Goal: Ask a question: Seek information or help from site administrators or community

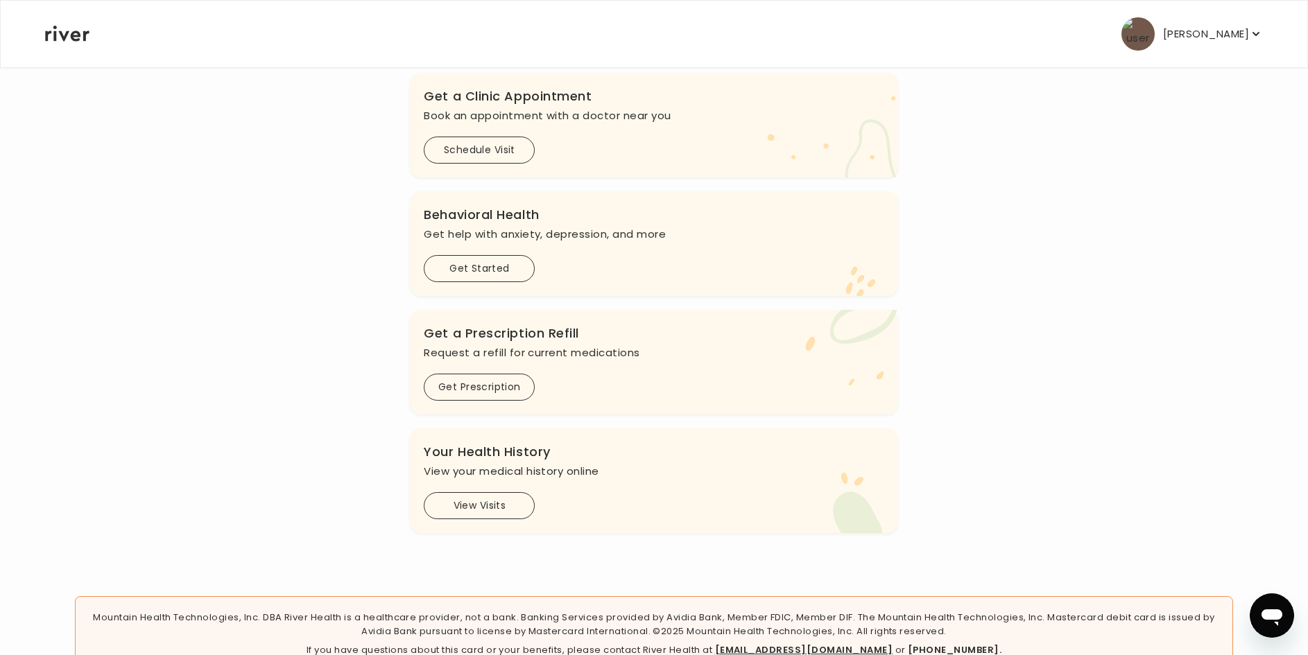
scroll to position [343, 0]
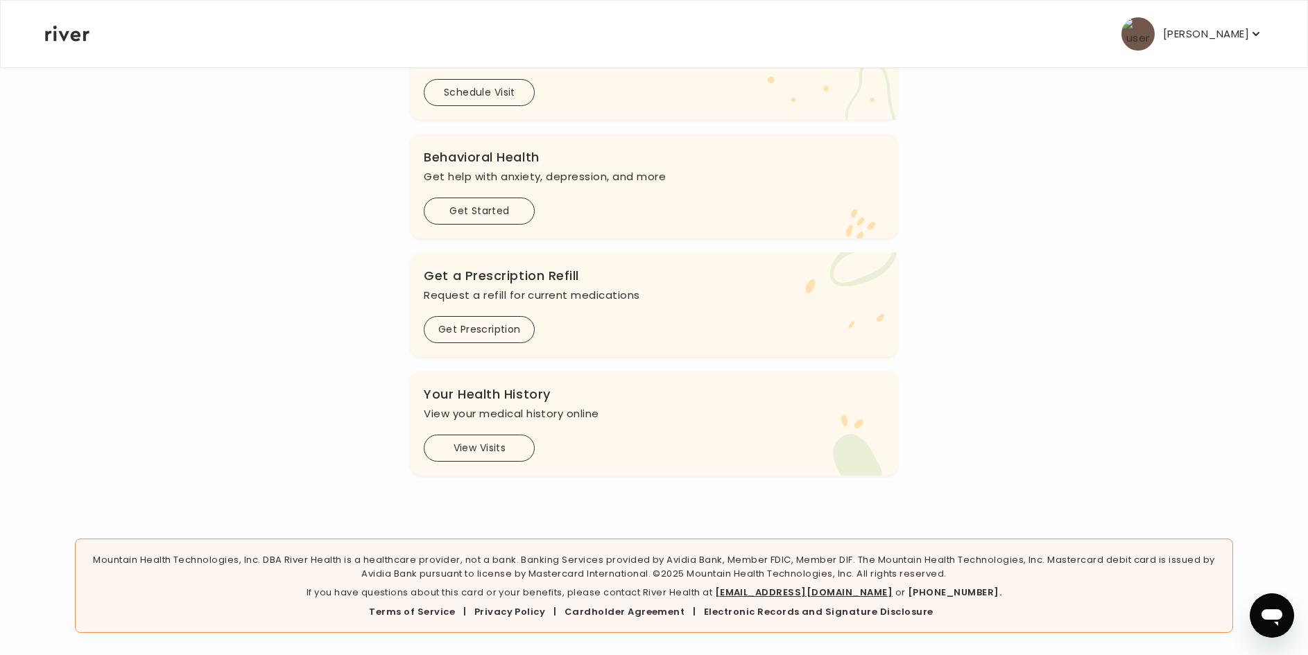
click at [505, 449] on button "View Visits" at bounding box center [479, 448] width 111 height 27
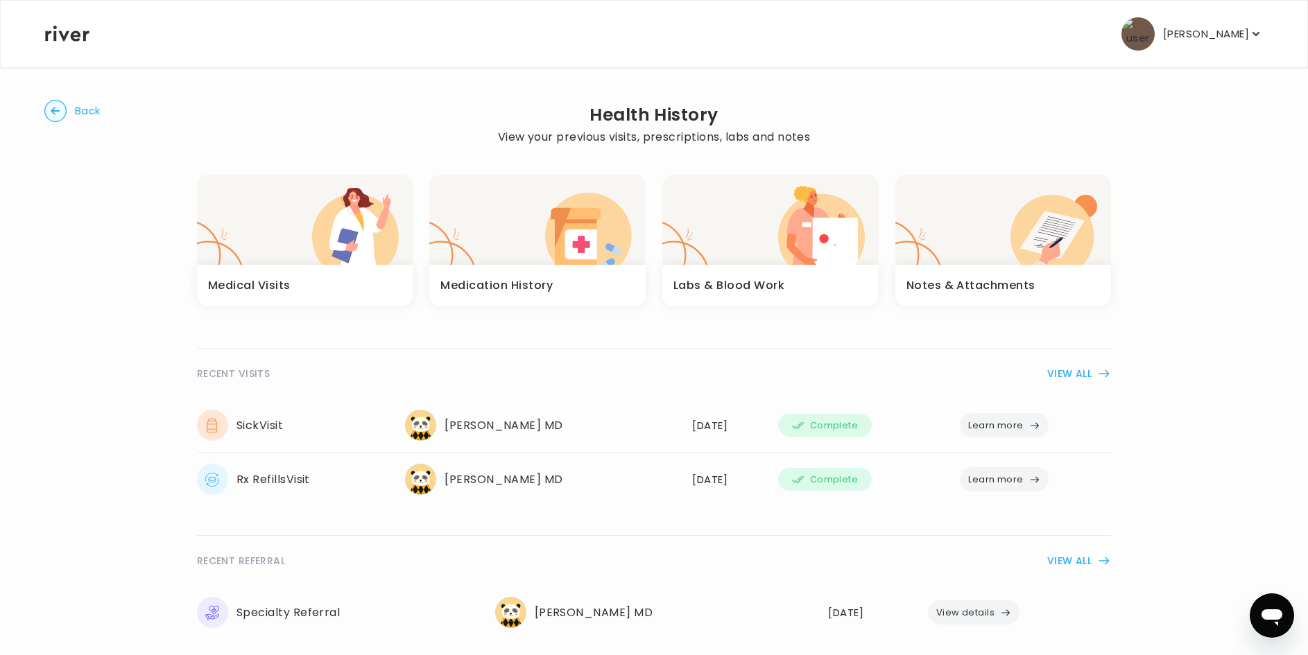
click at [1019, 420] on button "Learn more" at bounding box center [1004, 425] width 89 height 24
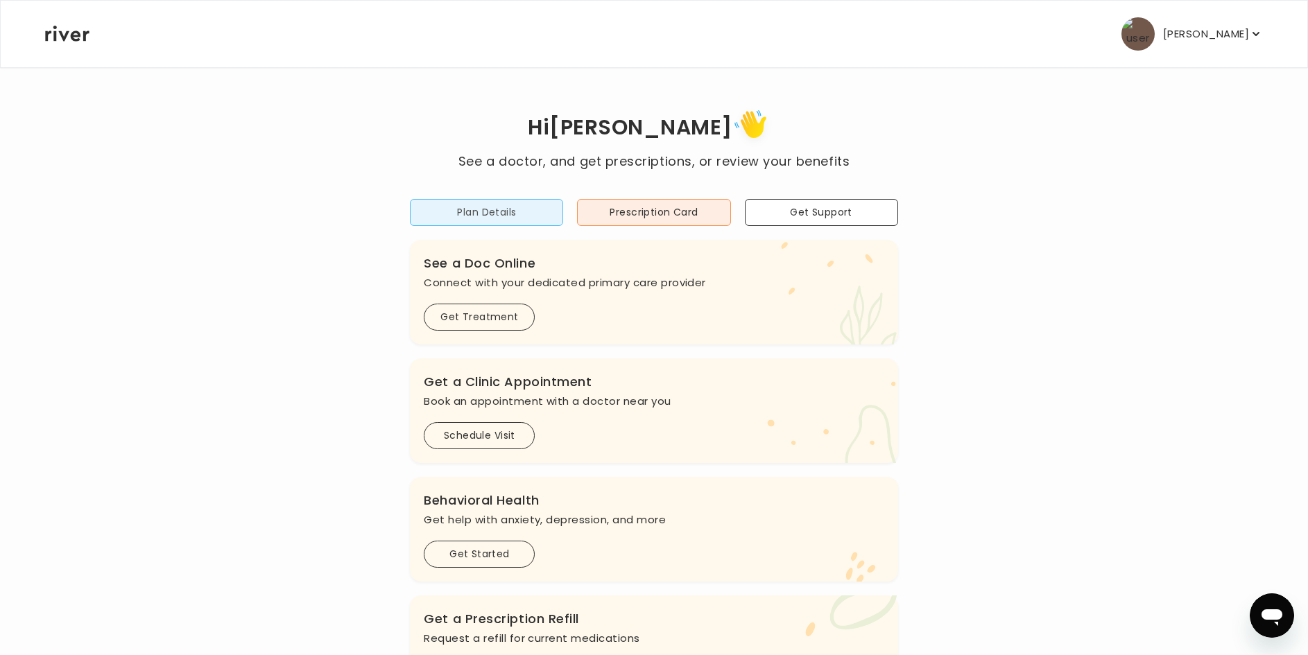
click at [523, 214] on button "Plan Details" at bounding box center [486, 212] width 153 height 27
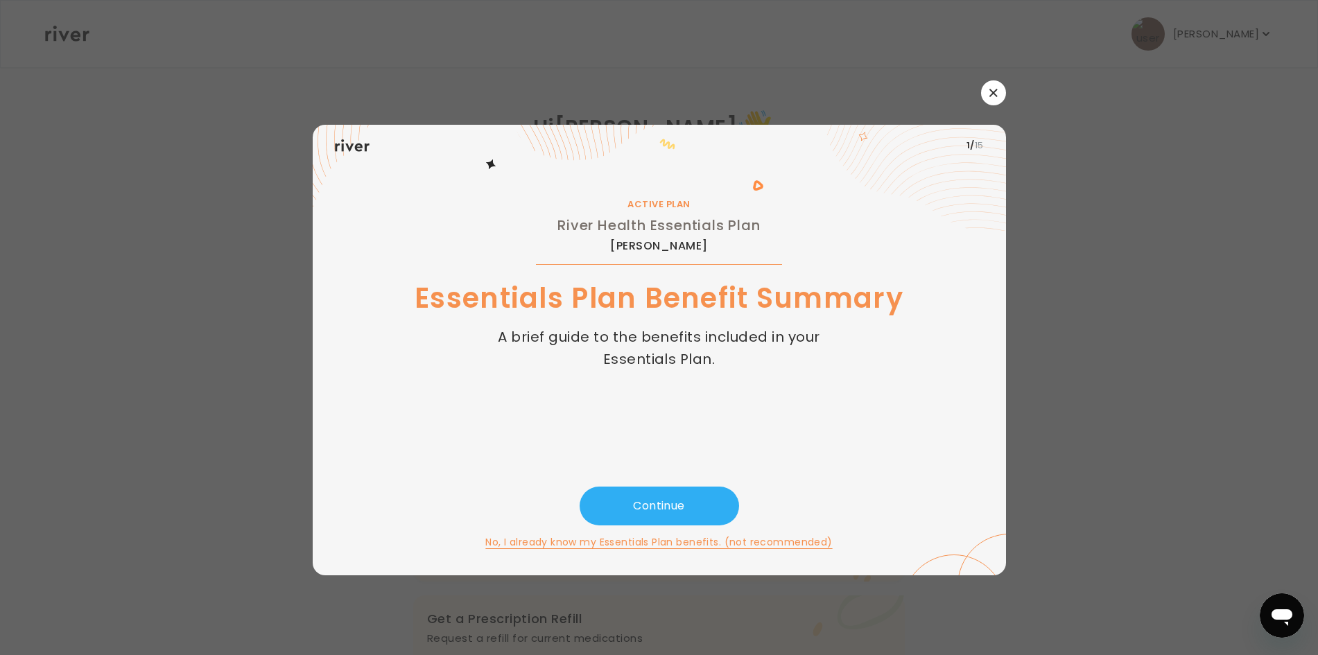
click at [991, 87] on button "button" at bounding box center [993, 92] width 25 height 25
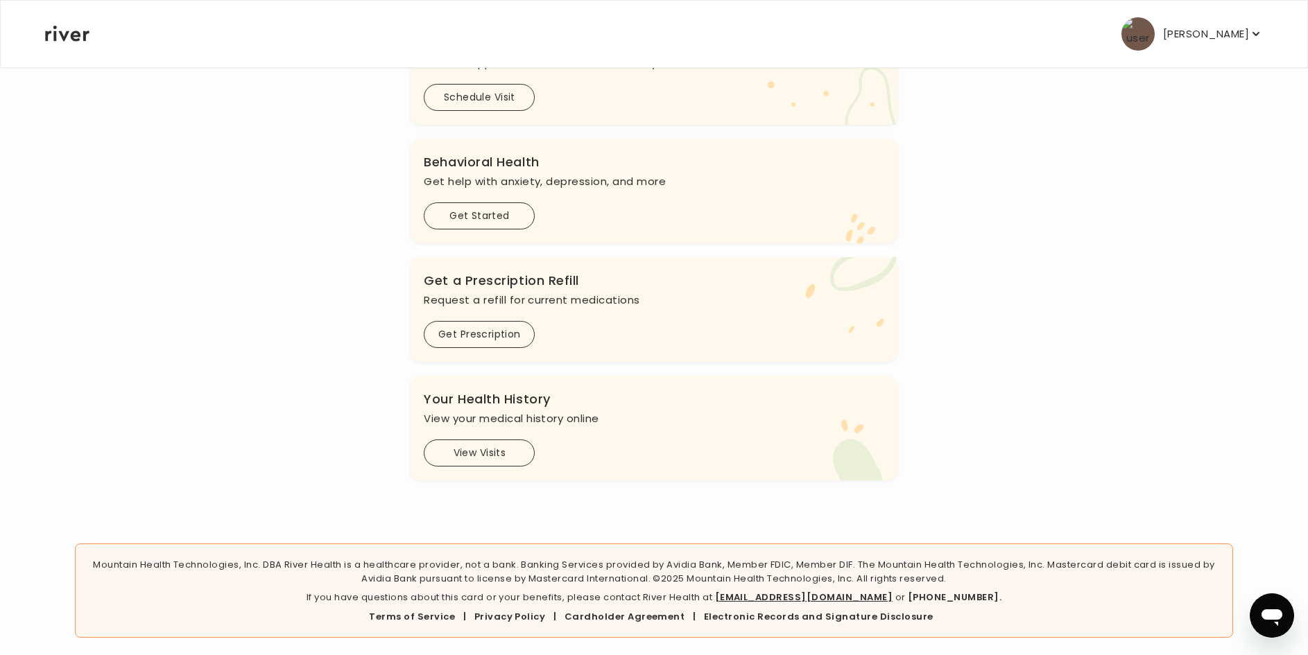
scroll to position [343, 0]
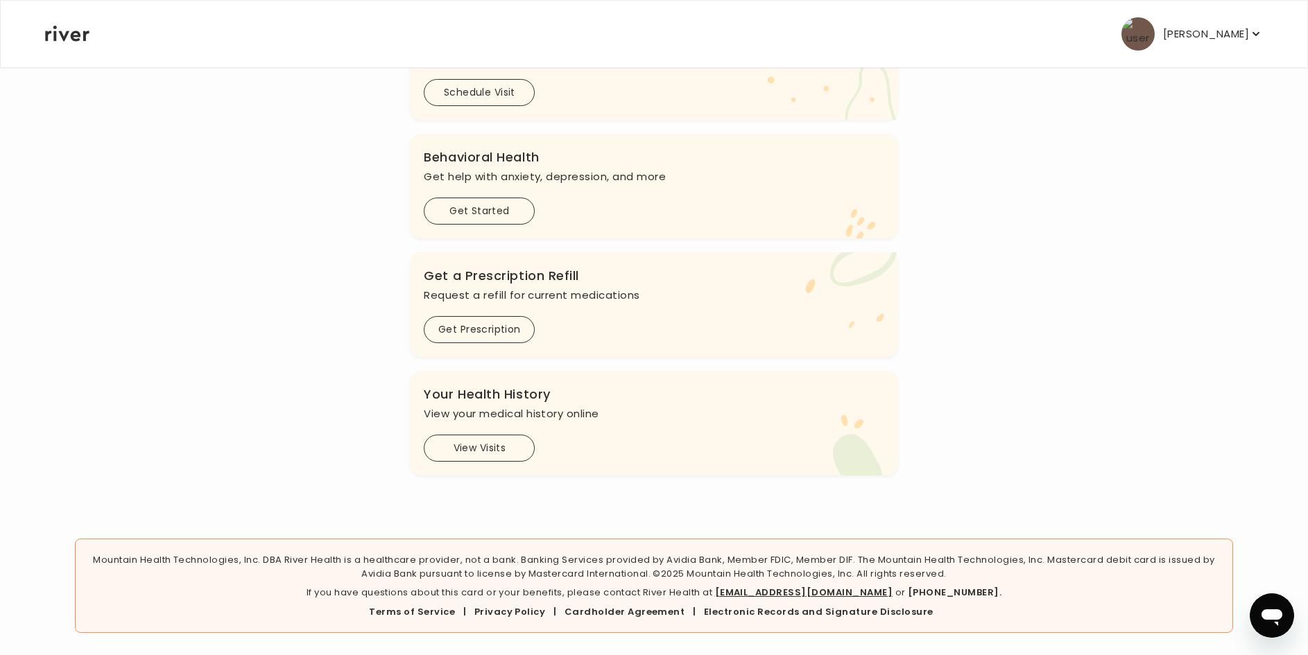
click at [813, 591] on link "[EMAIL_ADDRESS][DOMAIN_NAME]" at bounding box center [804, 592] width 178 height 13
click at [809, 588] on link "[EMAIL_ADDRESS][DOMAIN_NAME]" at bounding box center [804, 592] width 178 height 13
click at [810, 587] on link "[EMAIL_ADDRESS][DOMAIN_NAME]" at bounding box center [804, 592] width 178 height 13
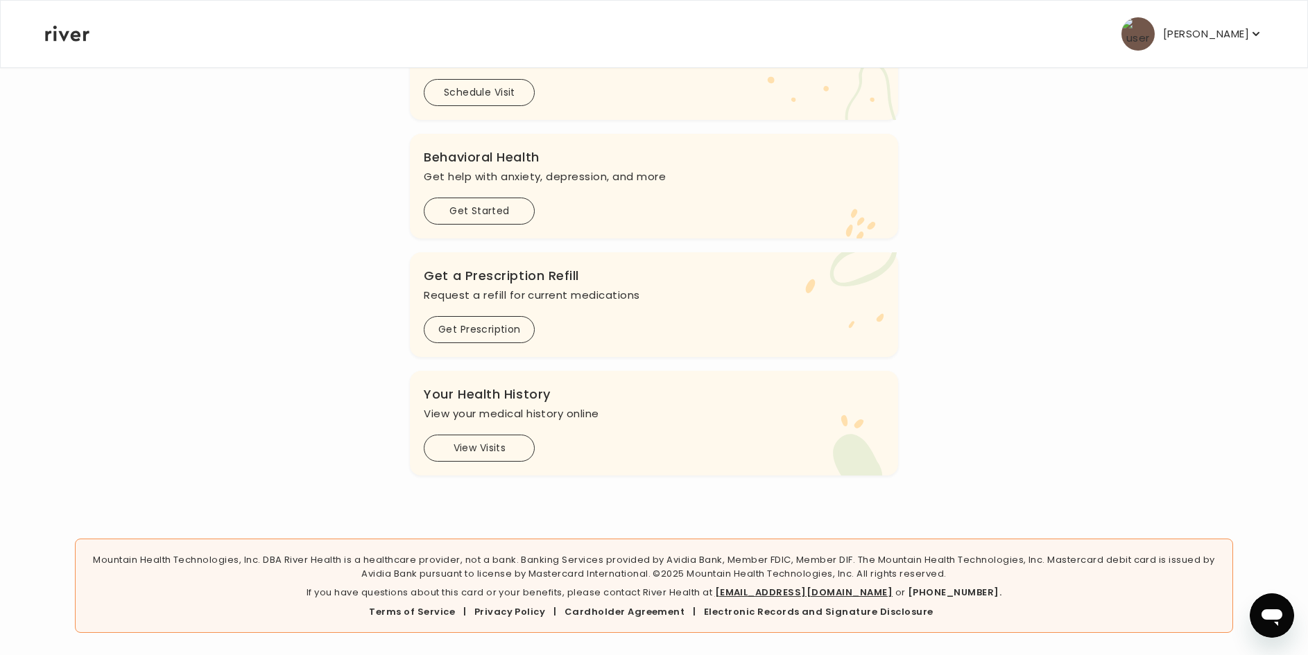
click at [764, 589] on link "[EMAIL_ADDRESS][DOMAIN_NAME]" at bounding box center [804, 592] width 178 height 13
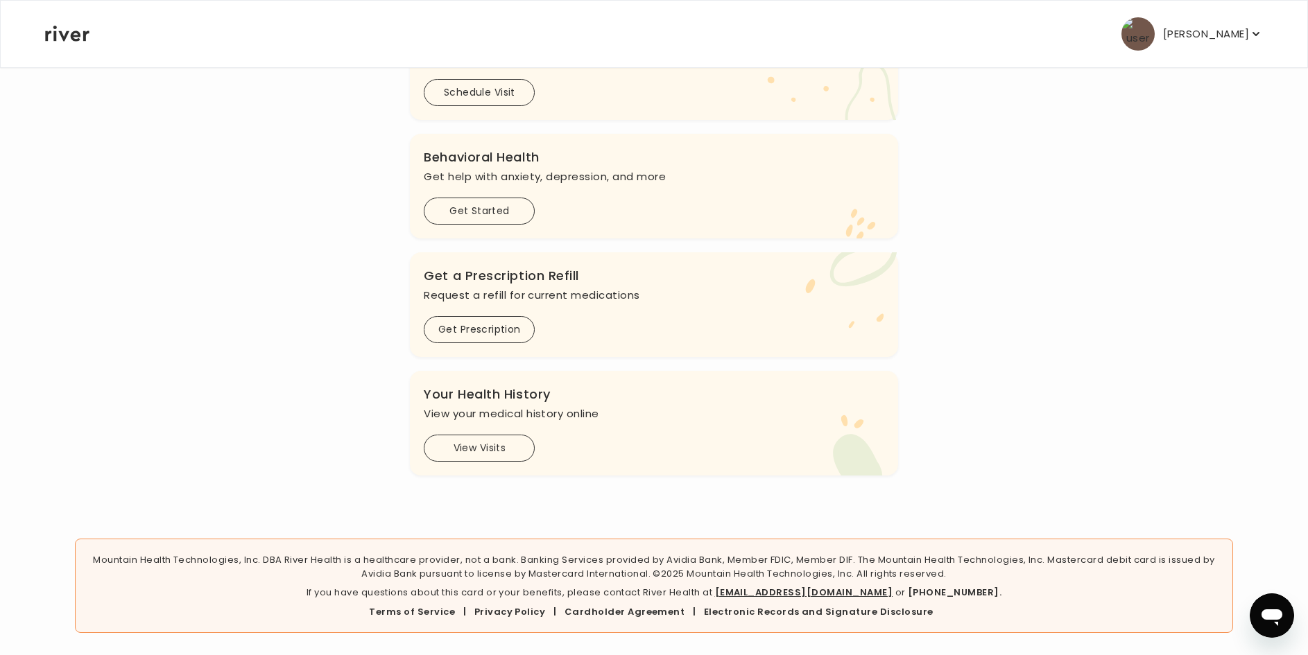
click at [764, 589] on link "[EMAIL_ADDRESS][DOMAIN_NAME]" at bounding box center [804, 592] width 178 height 13
click at [763, 590] on link "[EMAIL_ADDRESS][DOMAIN_NAME]" at bounding box center [804, 592] width 178 height 13
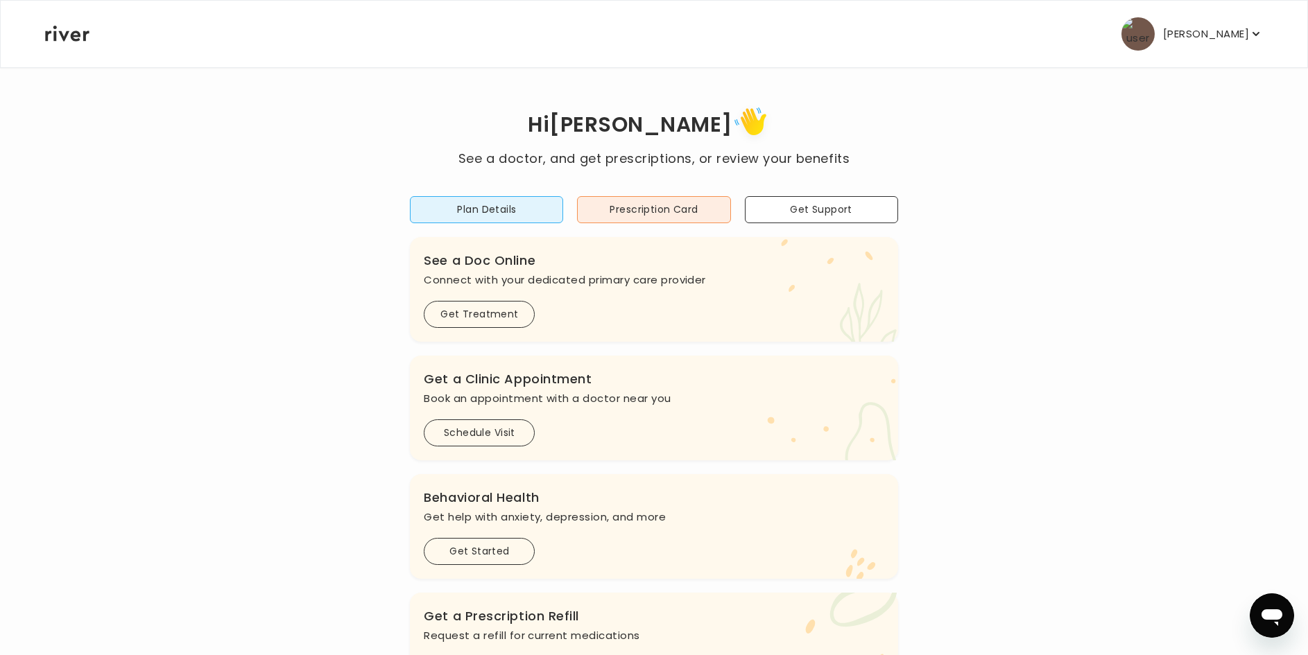
scroll to position [0, 0]
click at [786, 205] on button "Get Support" at bounding box center [821, 212] width 153 height 27
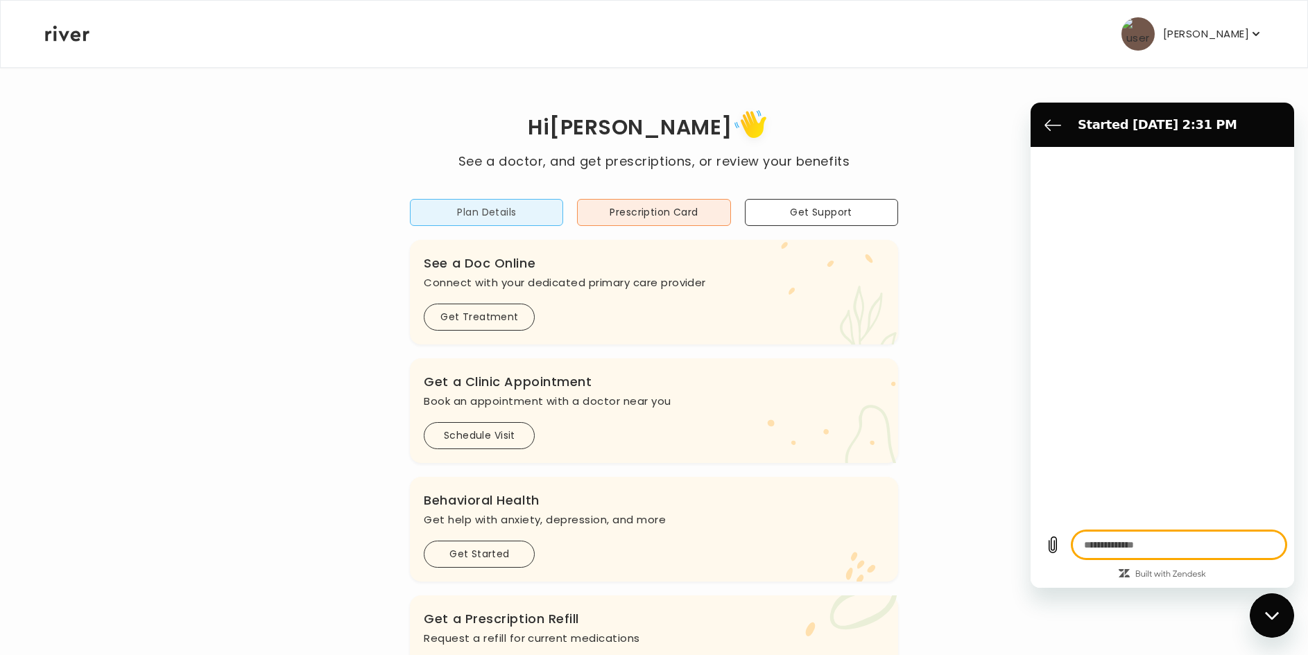
type textarea "*"
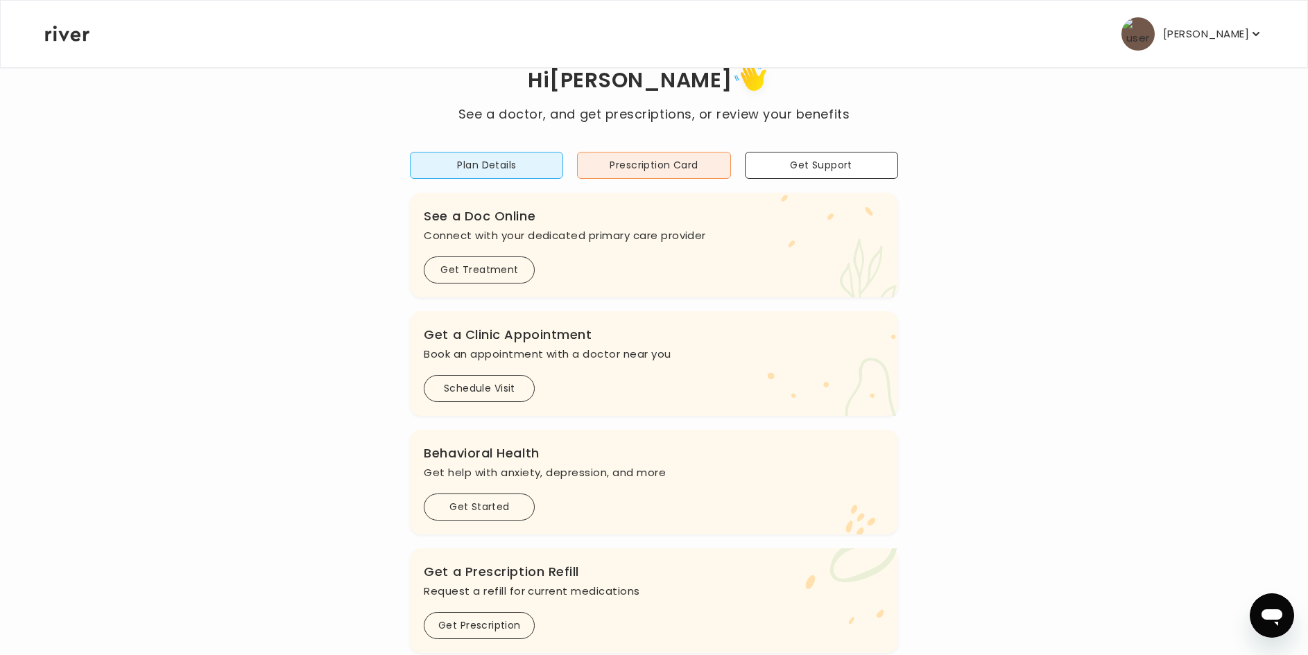
scroll to position [69, 0]
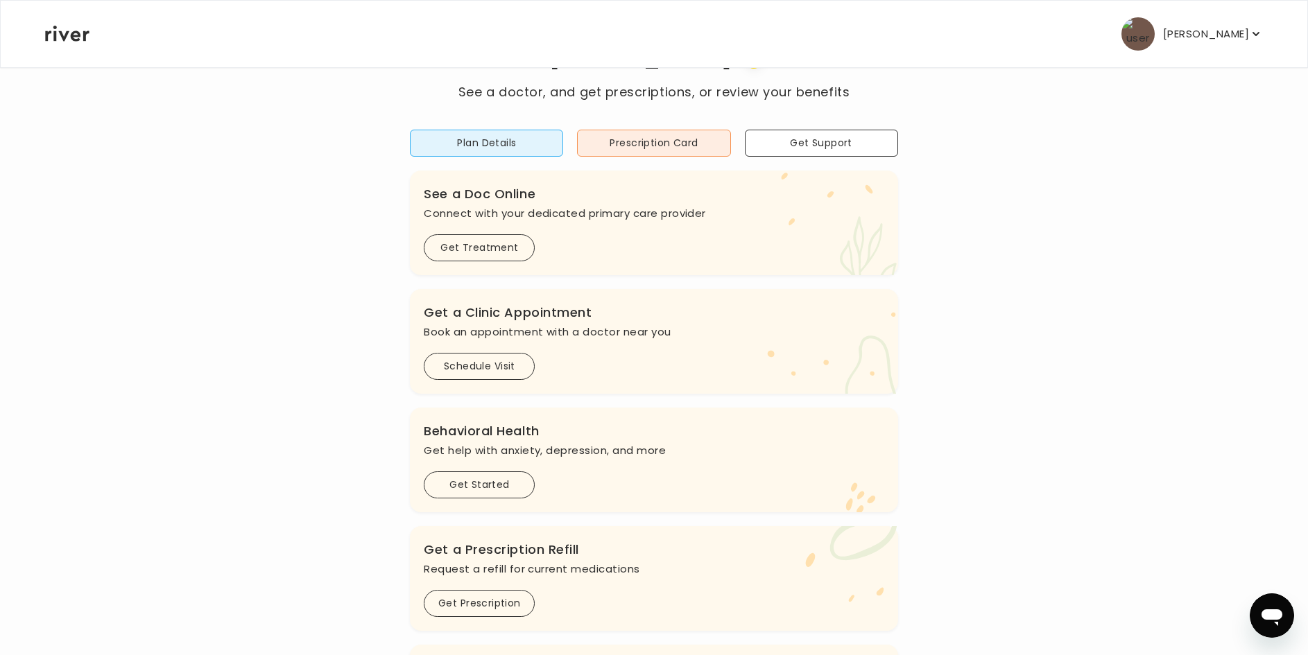
click at [1199, 35] on p "[PERSON_NAME]" at bounding box center [1206, 33] width 86 height 19
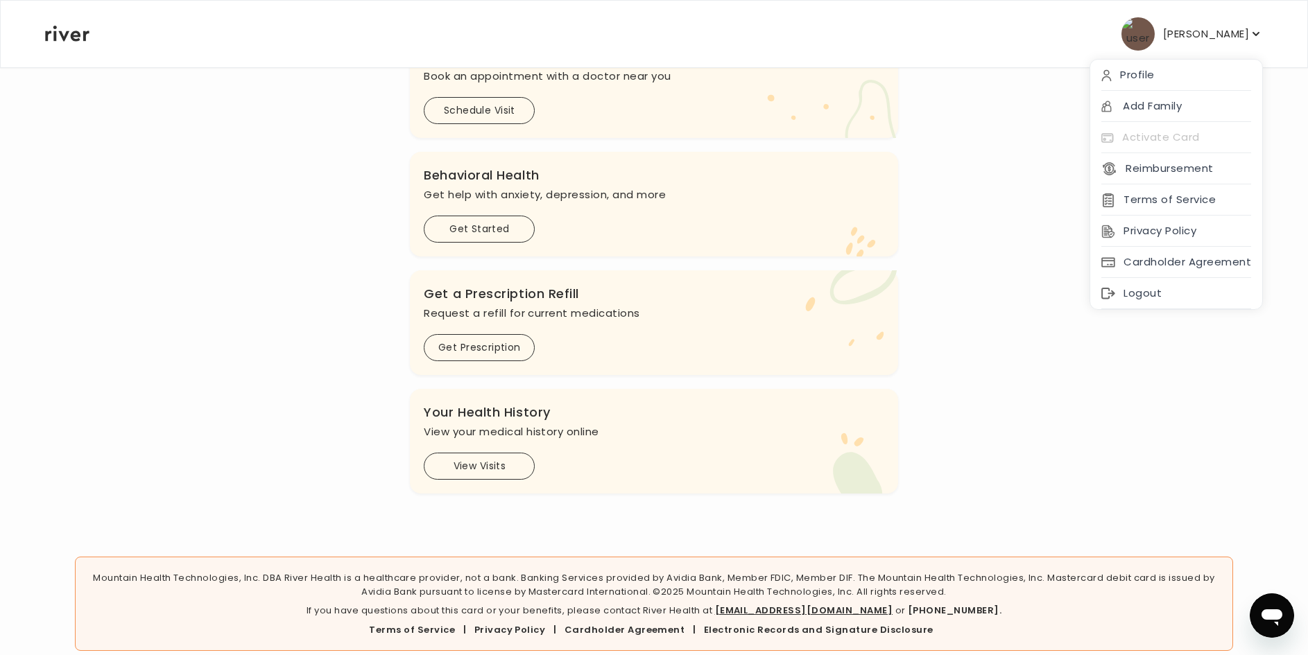
scroll to position [343, 0]
